Goal: Communication & Community: Answer question/provide support

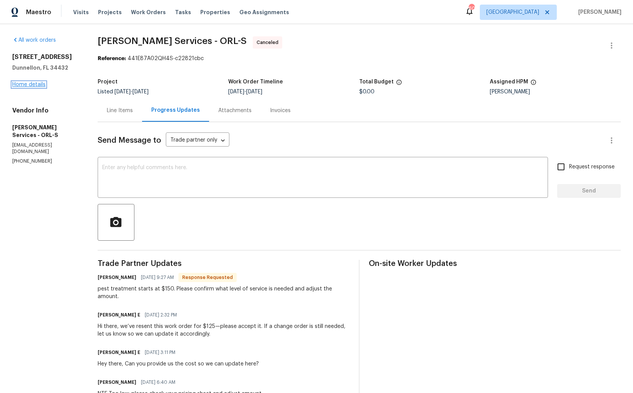
click at [20, 84] on link "Home details" at bounding box center [28, 84] width 33 height 5
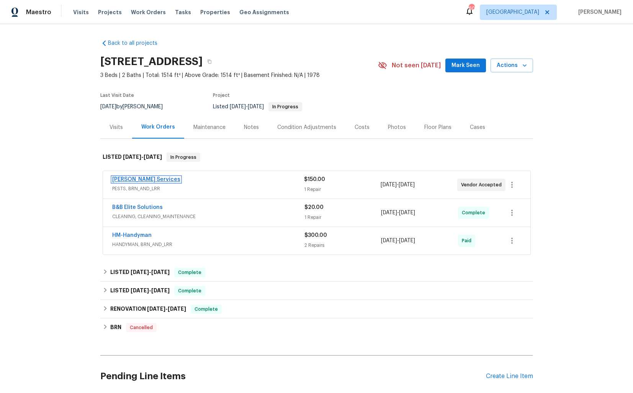
click at [129, 180] on link "[PERSON_NAME] Services" at bounding box center [146, 179] width 68 height 5
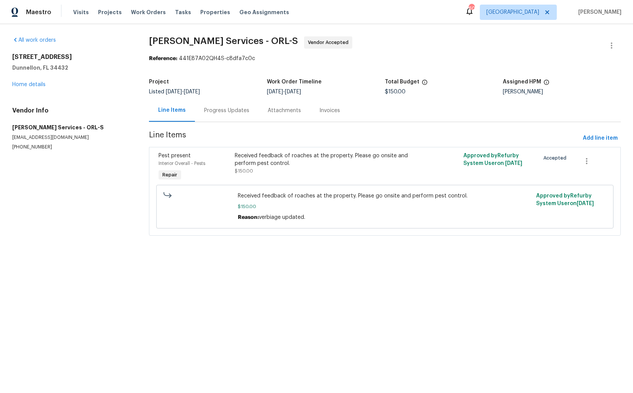
click at [225, 103] on div "Progress Updates" at bounding box center [227, 110] width 64 height 23
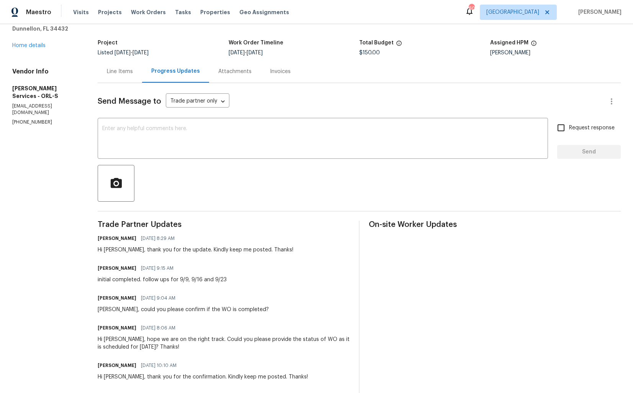
scroll to position [34, 0]
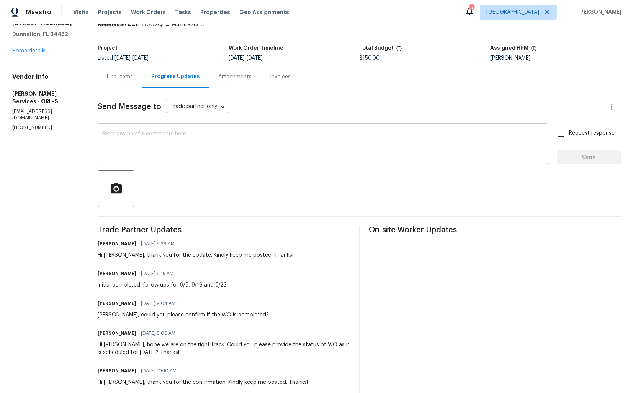
click at [215, 144] on textarea at bounding box center [322, 144] width 441 height 27
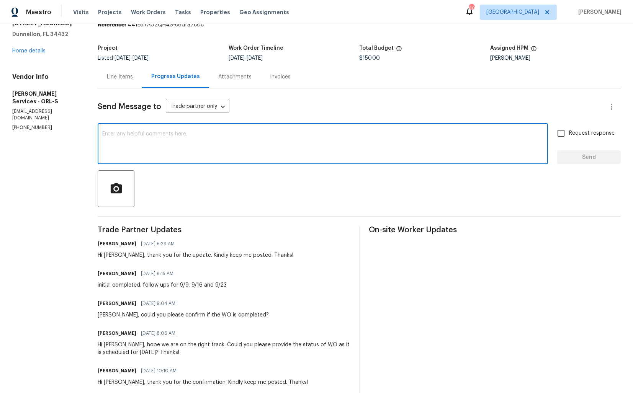
click at [125, 257] on div "Hi [PERSON_NAME], thank you for the update. Kindly keep me posted. Thanks!" at bounding box center [196, 256] width 196 height 8
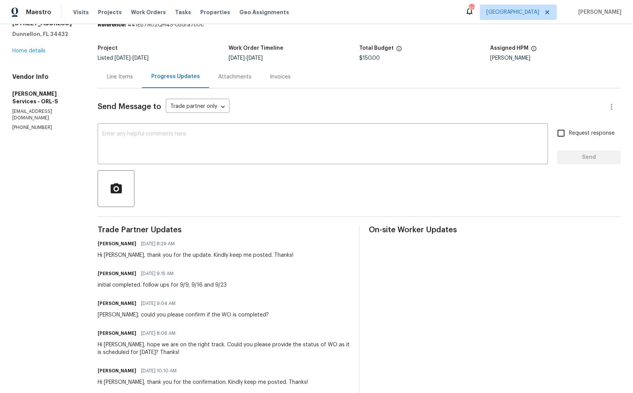
click at [125, 257] on div "Hi [PERSON_NAME], thank you for the update. Kindly keep me posted. Thanks!" at bounding box center [196, 256] width 196 height 8
copy div "[PERSON_NAME]"
click at [204, 149] on textarea at bounding box center [322, 144] width 441 height 27
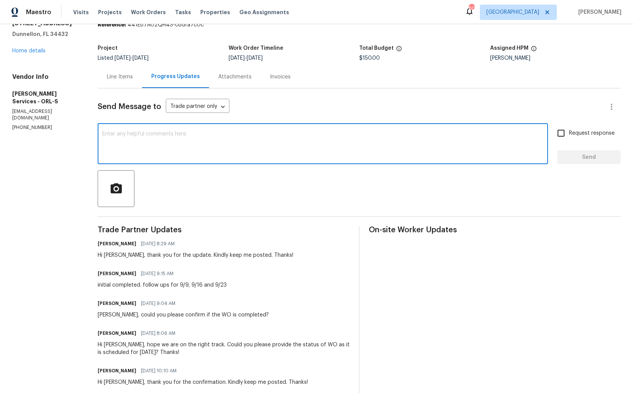
type textarea "h"
paste textarea "[PERSON_NAME]"
click at [186, 135] on textarea "Hi [PERSON_NAME], do we have any update on the followup scheduled for [DATE]? T…" at bounding box center [322, 144] width 441 height 27
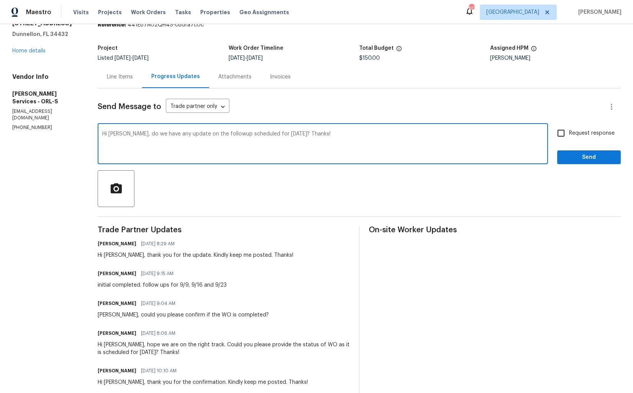
paste textarea "-"
type textarea "Hi [PERSON_NAME], do we have any update on the follow-up scheduled for [DATE]? …"
click at [569, 136] on input "Request response" at bounding box center [561, 133] width 16 height 16
checkbox input "true"
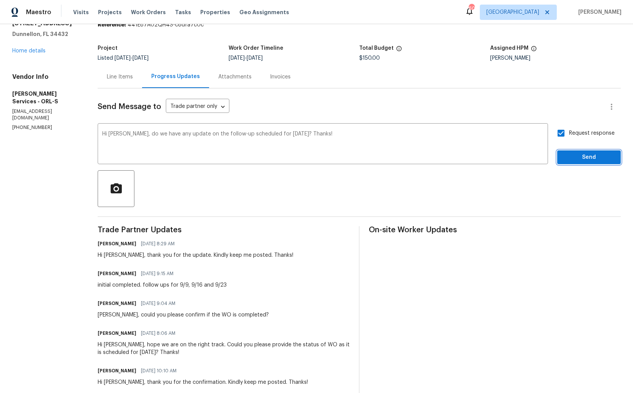
click at [575, 160] on span "Send" at bounding box center [589, 158] width 51 height 10
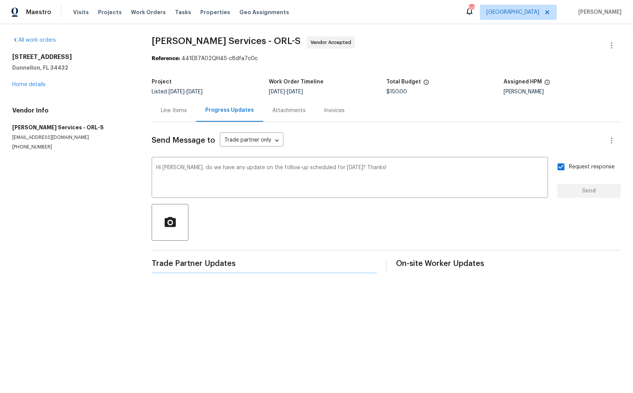
scroll to position [0, 0]
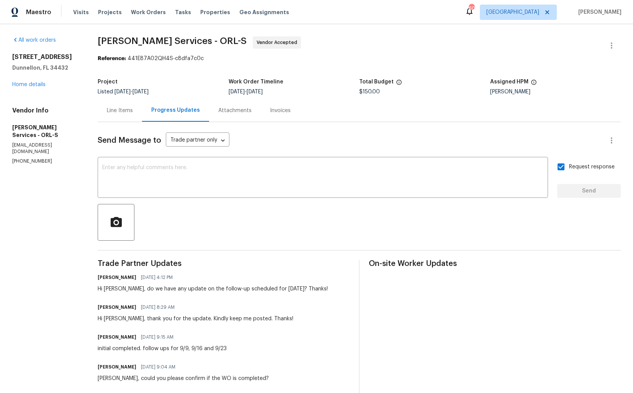
click at [75, 103] on div "All work orders [STREET_ADDRESS] Home details Vendor Info [PERSON_NAME] Service…" at bounding box center [45, 100] width 67 height 128
click at [34, 87] on link "Home details" at bounding box center [28, 84] width 33 height 5
